Goal: Find specific page/section: Find specific page/section

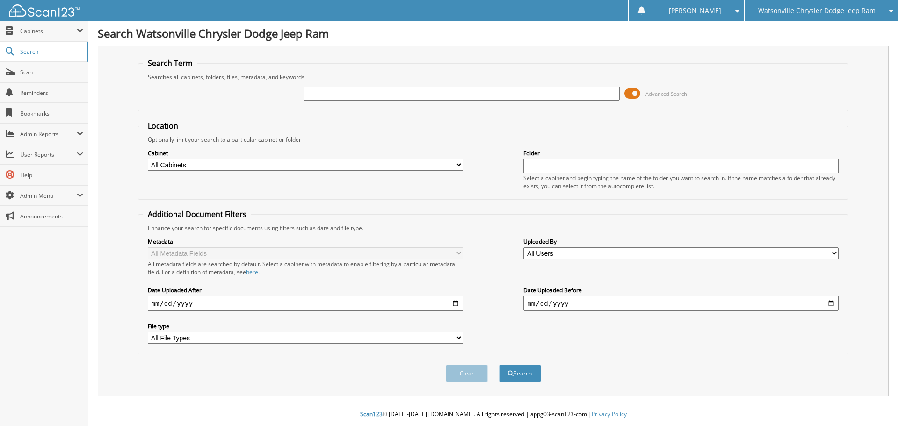
click at [402, 95] on input "text" at bounding box center [461, 94] width 315 height 14
type input "40745"
click at [514, 375] on button "Search" at bounding box center [520, 373] width 42 height 17
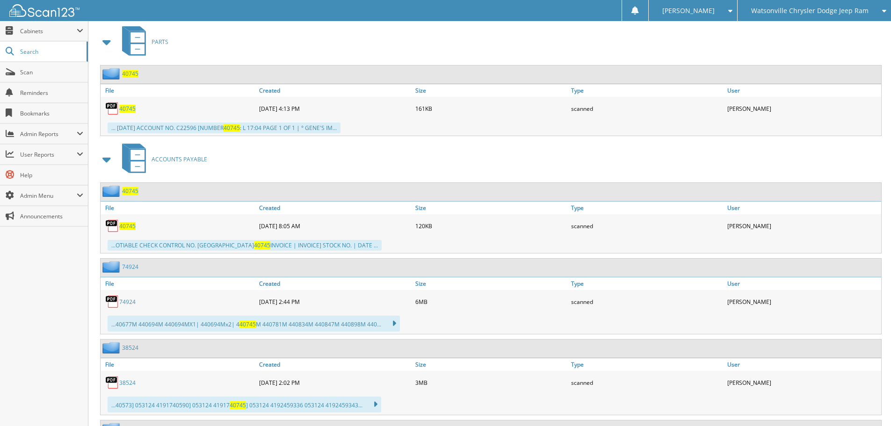
scroll to position [421, 0]
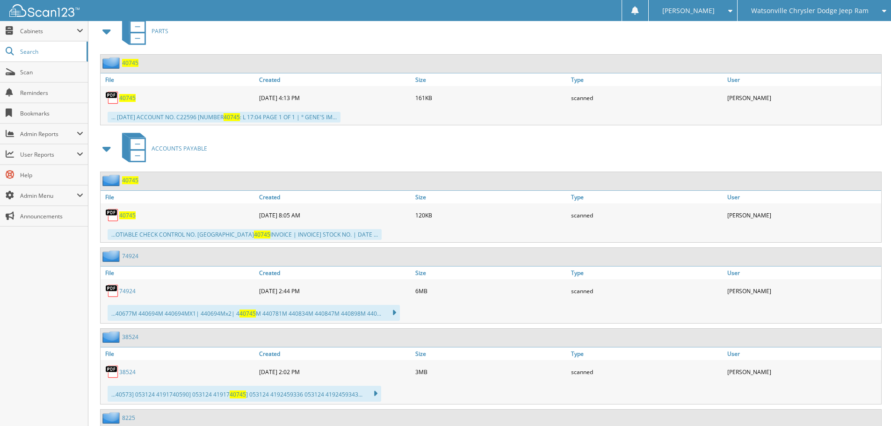
click at [124, 217] on span "40745" at bounding box center [127, 216] width 16 height 8
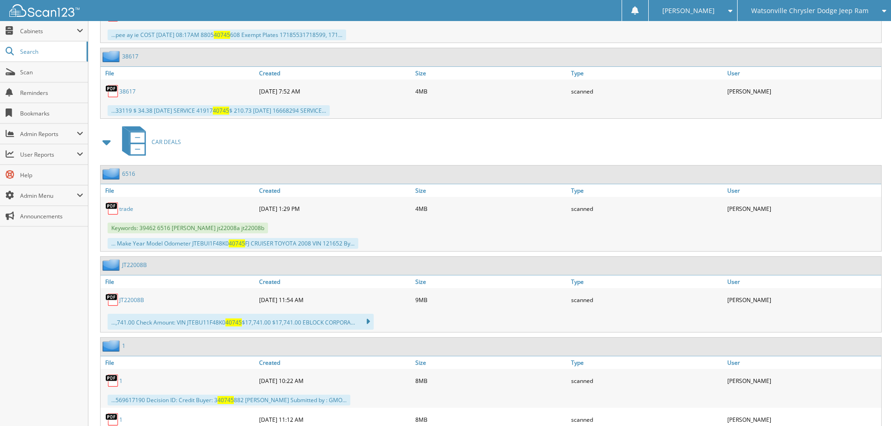
scroll to position [842, 0]
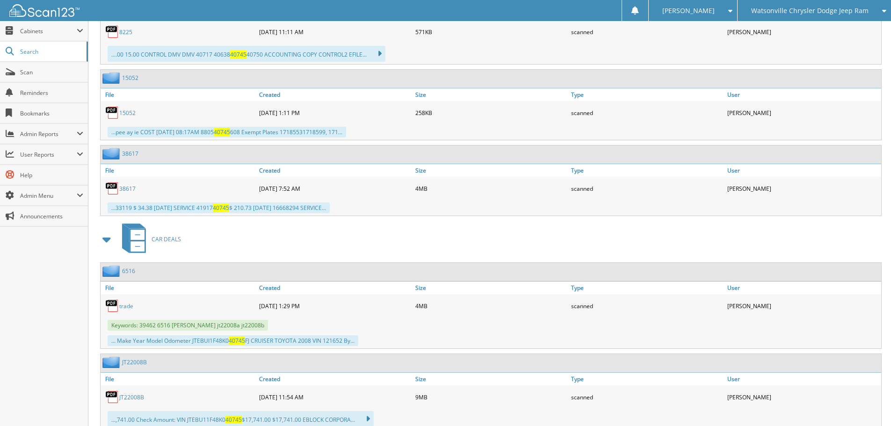
click at [777, 9] on span "Watsonville Chrysler Dodge Jeep Ram" at bounding box center [810, 11] width 117 height 6
click at [770, 34] on link "Chevrolet of [GEOGRAPHIC_DATA]" at bounding box center [814, 29] width 153 height 16
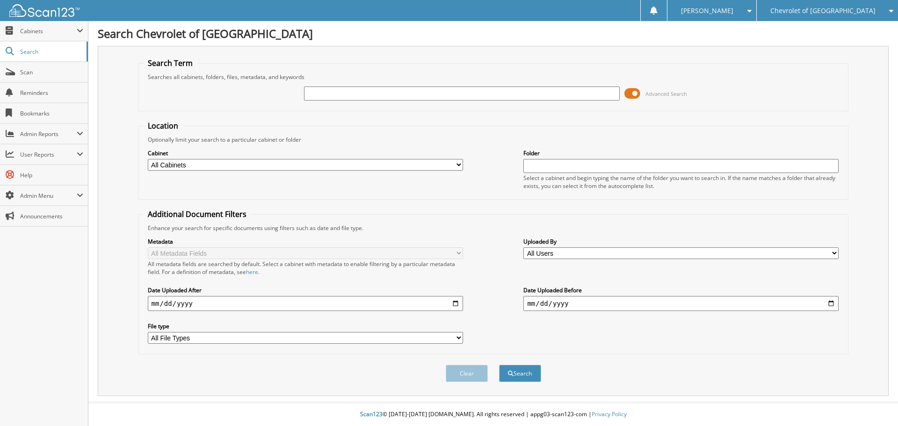
click at [314, 95] on input "text" at bounding box center [461, 94] width 315 height 14
type input "81432"
click at [499, 365] on button "Search" at bounding box center [520, 373] width 42 height 17
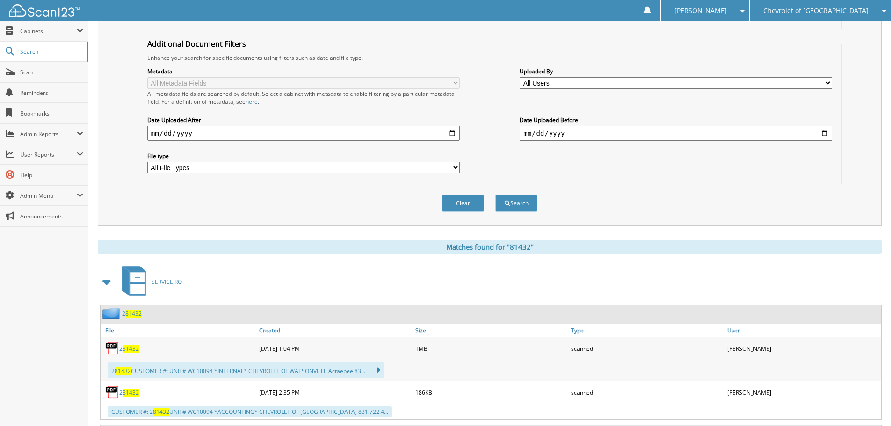
scroll to position [281, 0]
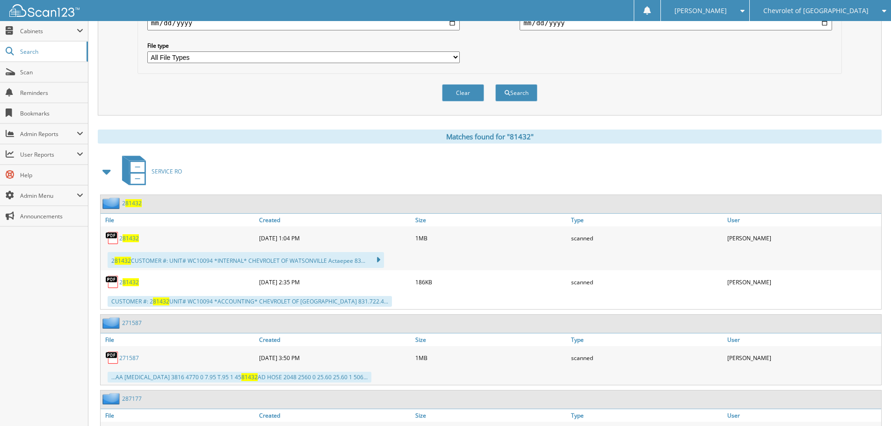
click at [106, 173] on span at bounding box center [107, 171] width 13 height 17
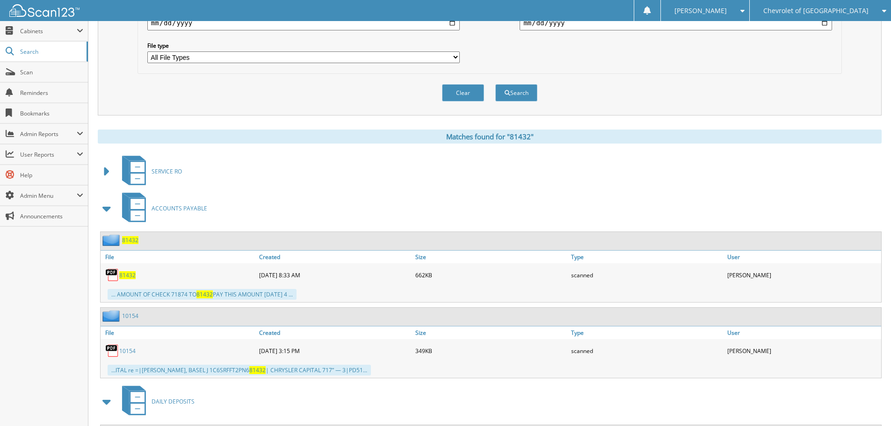
click at [130, 277] on span "81432" at bounding box center [127, 275] width 16 height 8
